Goal: Information Seeking & Learning: Learn about a topic

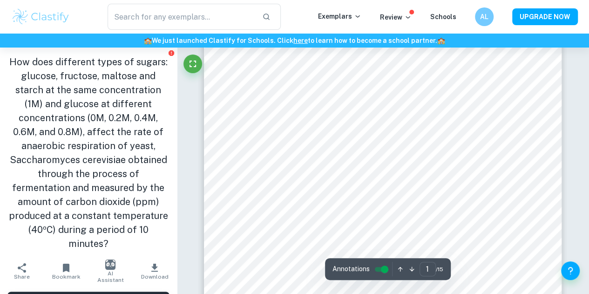
scroll to position [115, 0]
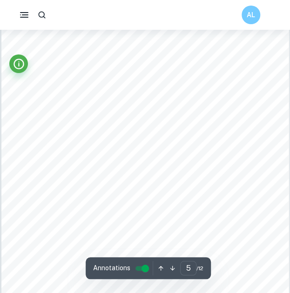
scroll to position [1732, 0]
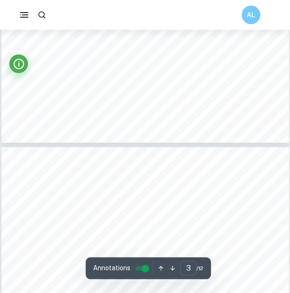
type input "4"
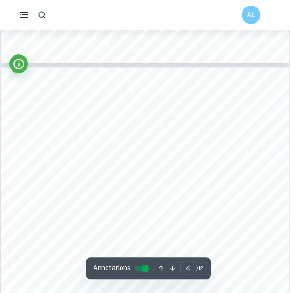
scroll to position [1298, 0]
